Goal: Task Accomplishment & Management: Complete application form

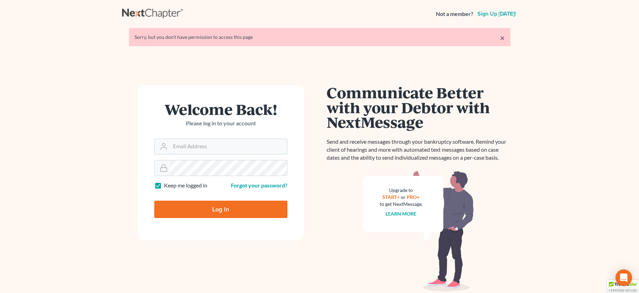
type input "[PERSON_NAME][EMAIL_ADDRESS][DOMAIN_NAME]"
click at [212, 209] on input "Log In" at bounding box center [220, 208] width 133 height 17
type input "Thinking..."
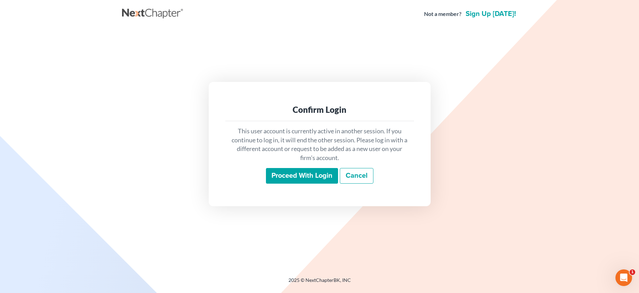
click at [295, 176] on input "Proceed with login" at bounding box center [302, 176] width 72 height 16
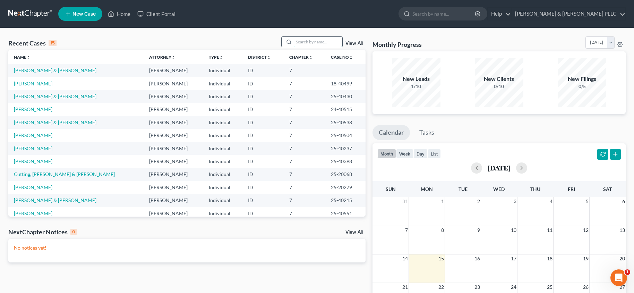
click at [317, 45] on input "search" at bounding box center [318, 42] width 49 height 10
type input "SMITH"
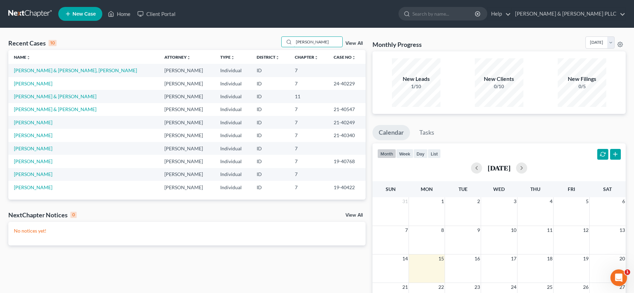
drag, startPoint x: 323, startPoint y: 41, endPoint x: 322, endPoint y: 36, distance: 5.3
click at [322, 40] on input "SMITH" at bounding box center [318, 42] width 49 height 10
click at [42, 71] on link "Smith, Caleb & Judy, Madyson" at bounding box center [75, 70] width 123 height 6
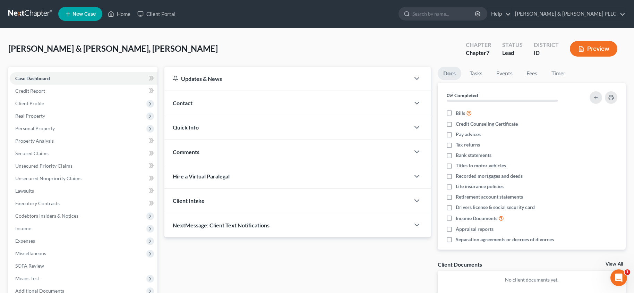
drag, startPoint x: 224, startPoint y: 40, endPoint x: 217, endPoint y: 43, distance: 7.3
click at [224, 40] on div "Smith, Caleb & Judy, Madyson Upgraded Chapter Chapter 7 Status Lead District ID…" at bounding box center [316, 51] width 617 height 30
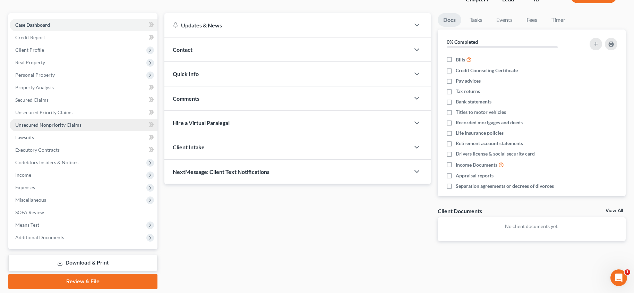
scroll to position [41, 0]
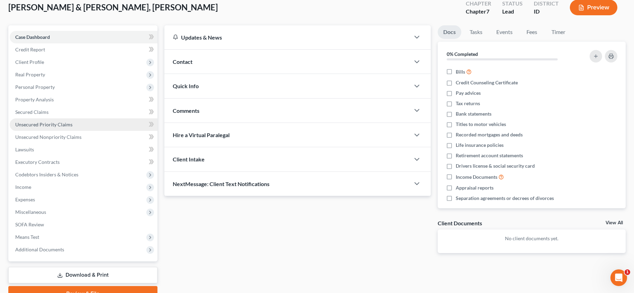
click at [31, 124] on span "Unsecured Priority Claims" at bounding box center [43, 124] width 57 height 6
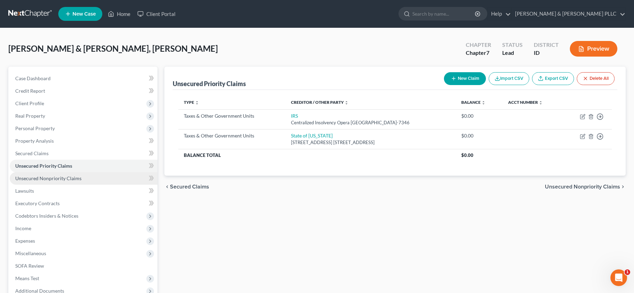
click at [32, 179] on span "Unsecured Nonpriority Claims" at bounding box center [48, 178] width 66 height 6
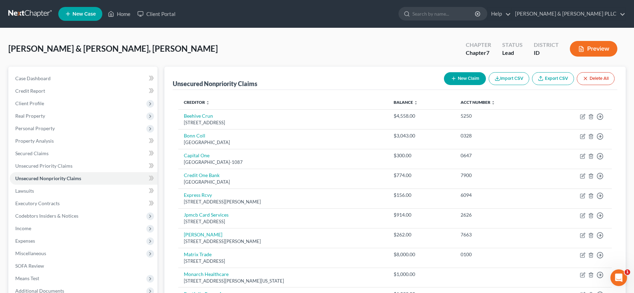
click at [467, 78] on button "New Claim" at bounding box center [465, 78] width 42 height 13
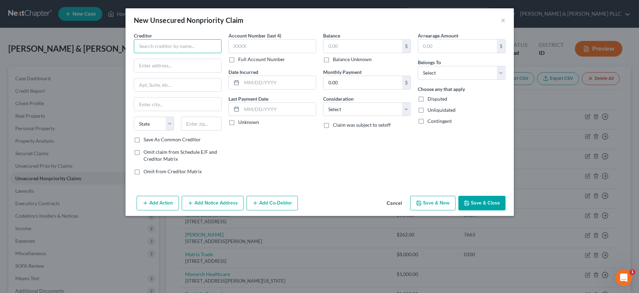
click at [193, 45] on input "text" at bounding box center [178, 46] width 88 height 14
type input "Medical Recovery Services"
type input "P.O. Box 51178"
type input "Idaho Falls"
select select "13"
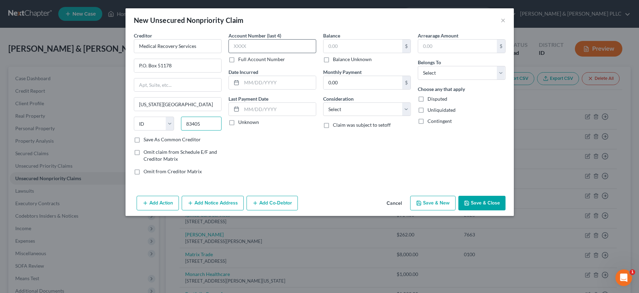
type input "83405"
click at [249, 44] on input "text" at bounding box center [272, 46] width 88 height 14
type input "5479"
click at [338, 46] on input "text" at bounding box center [362, 46] width 79 height 13
type input "1,135.00"
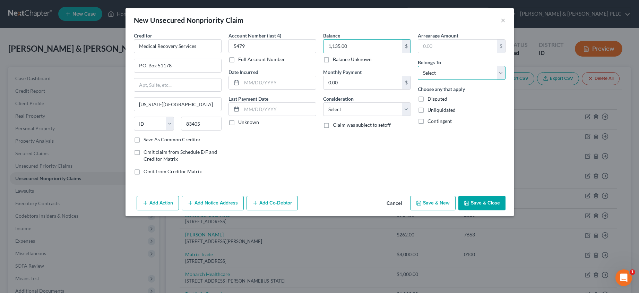
click at [502, 73] on select "Select Debtor 1 Only Debtor 2 Only Debtor 1 And Debtor 2 Only At Least One Of T…" at bounding box center [462, 73] width 88 height 14
select select "2"
click at [418, 66] on select "Select Debtor 1 Only Debtor 2 Only Debtor 1 And Debtor 2 Only At Least One Of T…" at bounding box center [462, 73] width 88 height 14
drag, startPoint x: 482, startPoint y: 205, endPoint x: 472, endPoint y: 212, distance: 12.9
click at [481, 204] on button "Save & Close" at bounding box center [481, 202] width 47 height 15
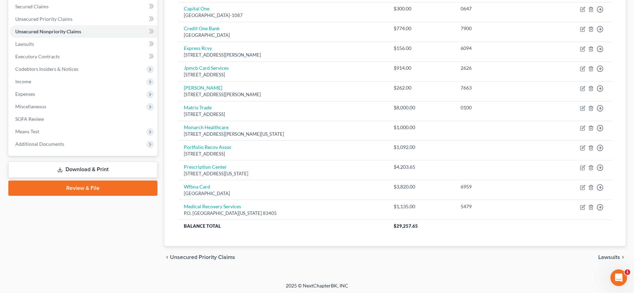
scroll to position [148, 0]
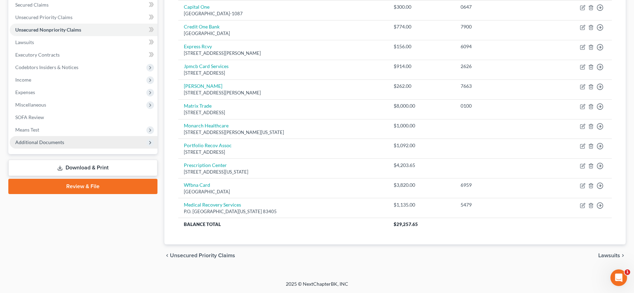
drag, startPoint x: 84, startPoint y: 167, endPoint x: 84, endPoint y: 156, distance: 11.4
click at [84, 167] on link "Download & Print" at bounding box center [82, 167] width 149 height 16
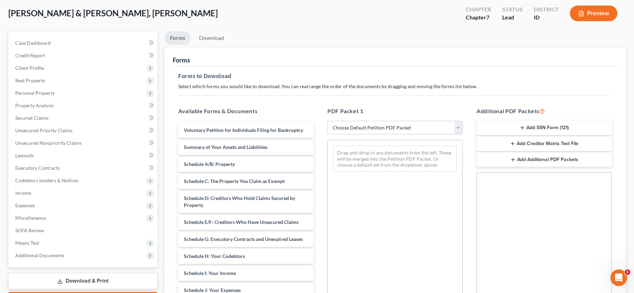
scroll to position [104, 0]
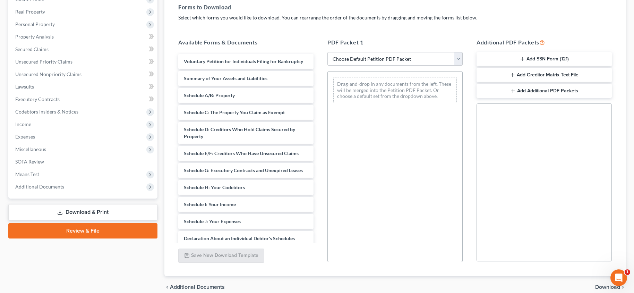
click at [455, 60] on select "Choose Default Petition PDF Packet Complete Bankruptcy Petition (all forms and …" at bounding box center [394, 59] width 135 height 14
select select "0"
click at [327, 52] on select "Choose Default Petition PDF Packet Complete Bankruptcy Petition (all forms and …" at bounding box center [394, 59] width 135 height 14
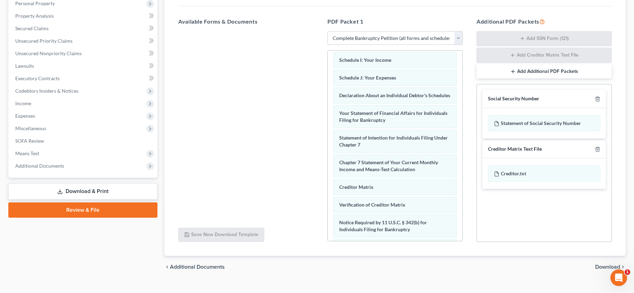
scroll to position [136, 0]
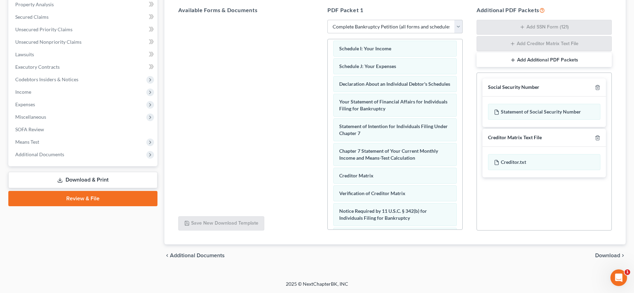
click at [605, 255] on span "Download" at bounding box center [607, 255] width 25 height 6
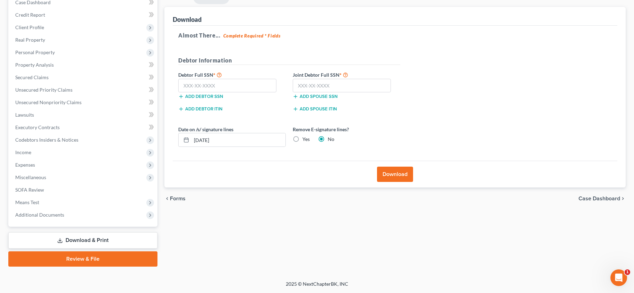
scroll to position [76, 0]
click at [185, 84] on input "text" at bounding box center [227, 86] width 98 height 14
type input "002-92-2873"
click at [298, 85] on input "text" at bounding box center [342, 86] width 98 height 14
type input "519-57-8547"
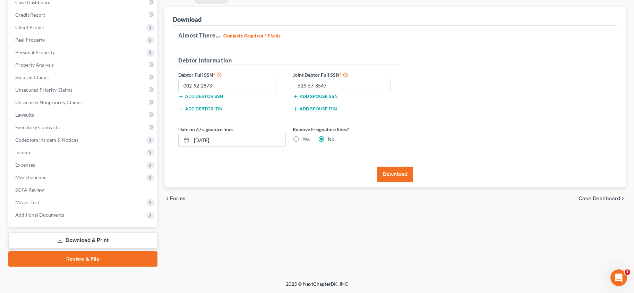
drag, startPoint x: 398, startPoint y: 174, endPoint x: 403, endPoint y: 149, distance: 25.2
click at [396, 173] on button "Download" at bounding box center [395, 173] width 36 height 15
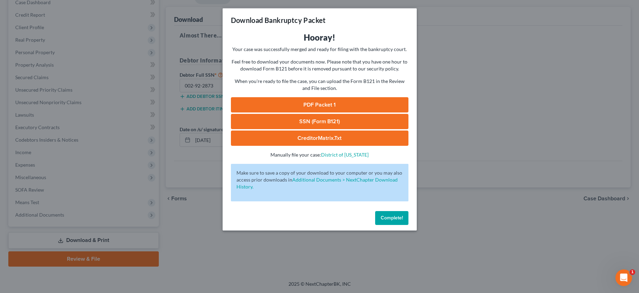
click at [321, 106] on link "PDF Packet 1" at bounding box center [319, 104] width 177 height 15
click at [314, 117] on link "SSN (Form B121)" at bounding box center [319, 121] width 177 height 15
click at [385, 218] on span "Complete!" at bounding box center [392, 218] width 22 height 6
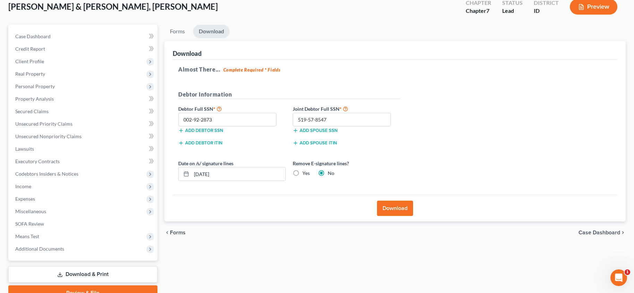
scroll to position [0, 0]
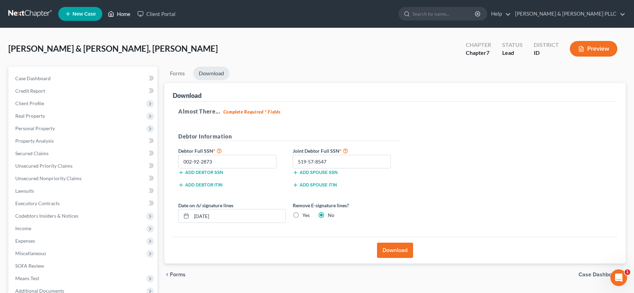
click at [121, 12] on link "Home" at bounding box center [118, 14] width 29 height 12
